Goal: Information Seeking & Learning: Learn about a topic

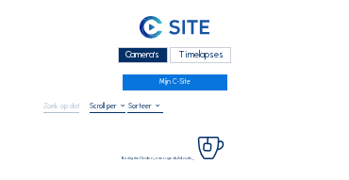
drag, startPoint x: 143, startPoint y: 55, endPoint x: 134, endPoint y: 58, distance: 9.8
click at [143, 55] on div "Camera's" at bounding box center [143, 55] width 50 height 16
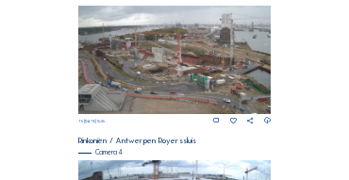
scroll to position [778, 0]
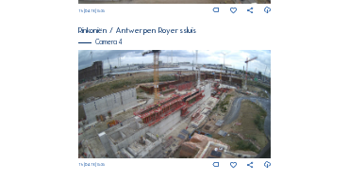
click at [166, 94] on img at bounding box center [174, 104] width 193 height 108
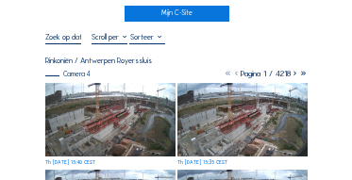
scroll to position [75, 0]
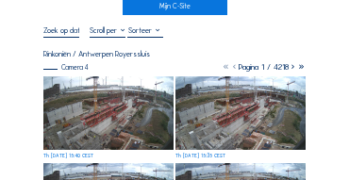
click at [111, 91] on img at bounding box center [108, 113] width 130 height 74
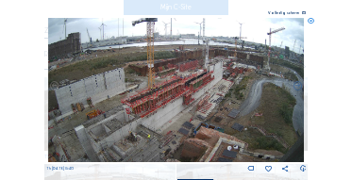
click at [162, 76] on img at bounding box center [176, 90] width 256 height 144
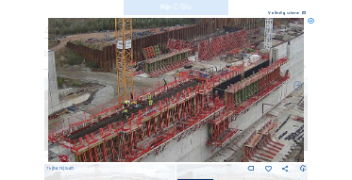
click at [306, 22] on div "Scroll om door de tijd te reizen | Druk op de 'Alt'-knop + scroll om te Zoomen …" at bounding box center [176, 90] width 352 height 180
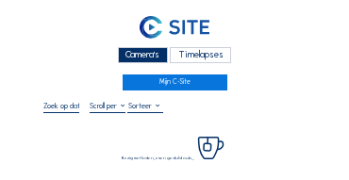
click at [147, 54] on div "Camera's" at bounding box center [143, 55] width 50 height 16
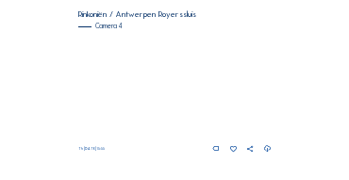
scroll to position [792, 0]
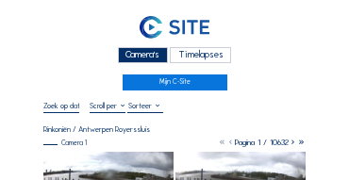
click at [138, 53] on div "Camera's" at bounding box center [143, 55] width 50 height 16
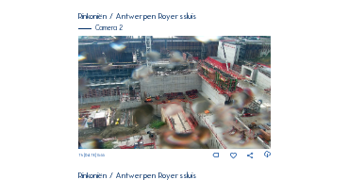
scroll to position [338, 0]
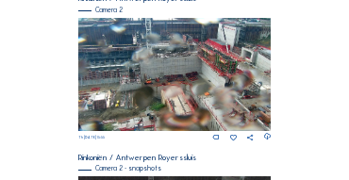
click at [207, 77] on img at bounding box center [174, 74] width 193 height 113
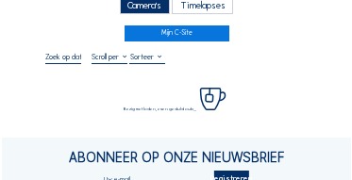
scroll to position [57, 0]
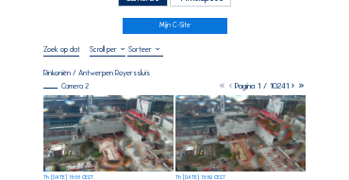
click at [74, 121] on img at bounding box center [108, 133] width 130 height 76
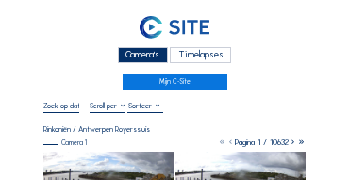
click at [139, 52] on div "Camera's" at bounding box center [143, 55] width 50 height 16
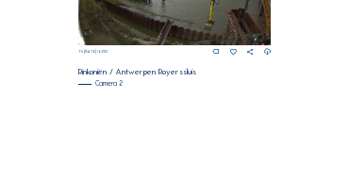
scroll to position [262, 0]
